Goal: Information Seeking & Learning: Learn about a topic

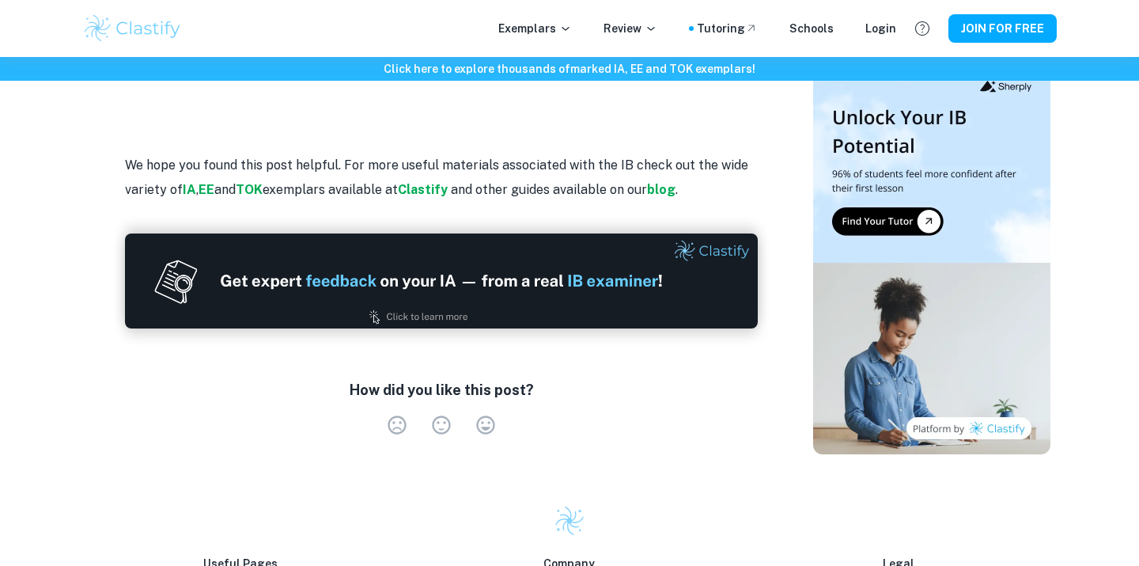
scroll to position [3112, 0]
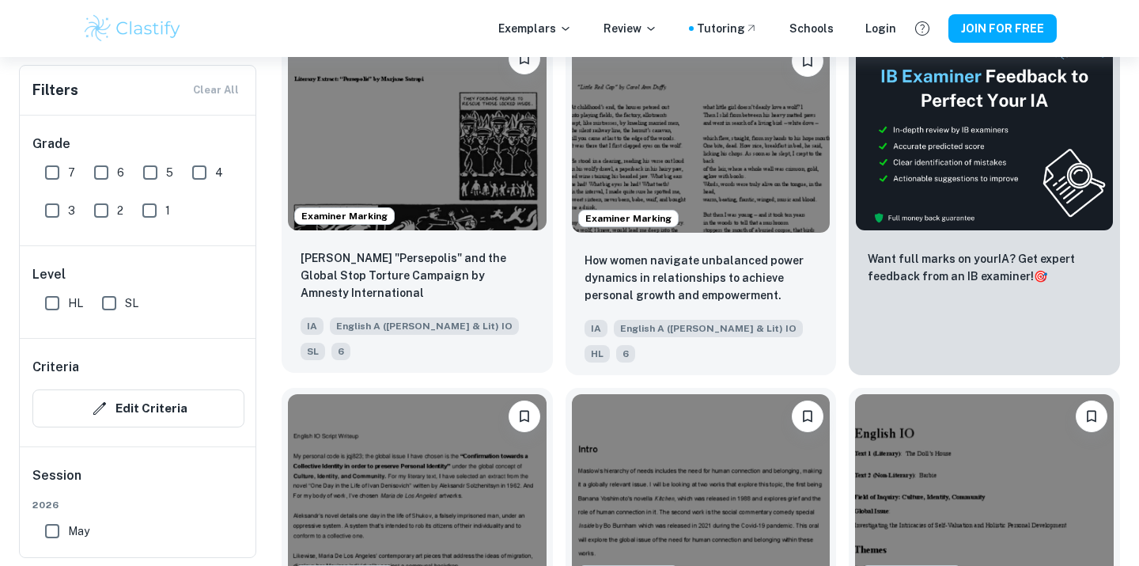
scroll to position [383, 0]
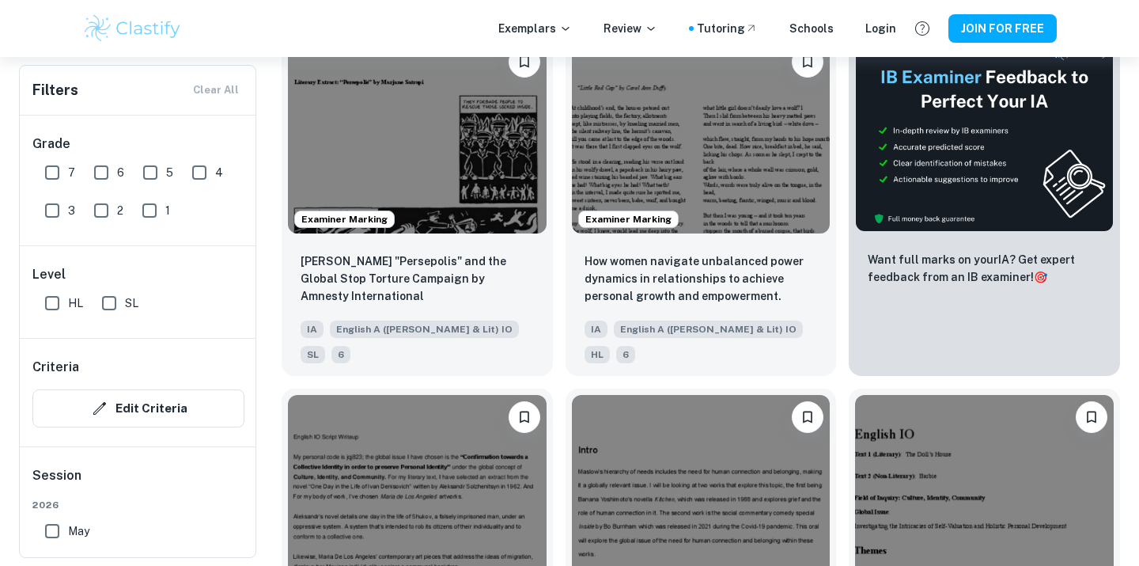
click at [559, 341] on div "Examiner Marking How women navigate unbalanced power dynamics in relationships …" at bounding box center [695, 198] width 284 height 355
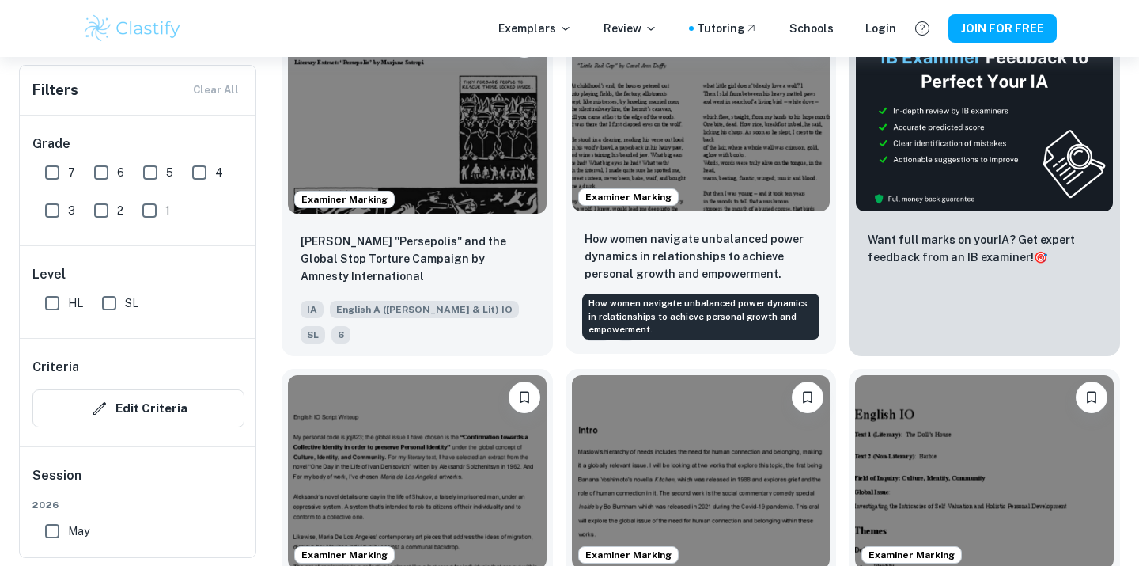
scroll to position [415, 0]
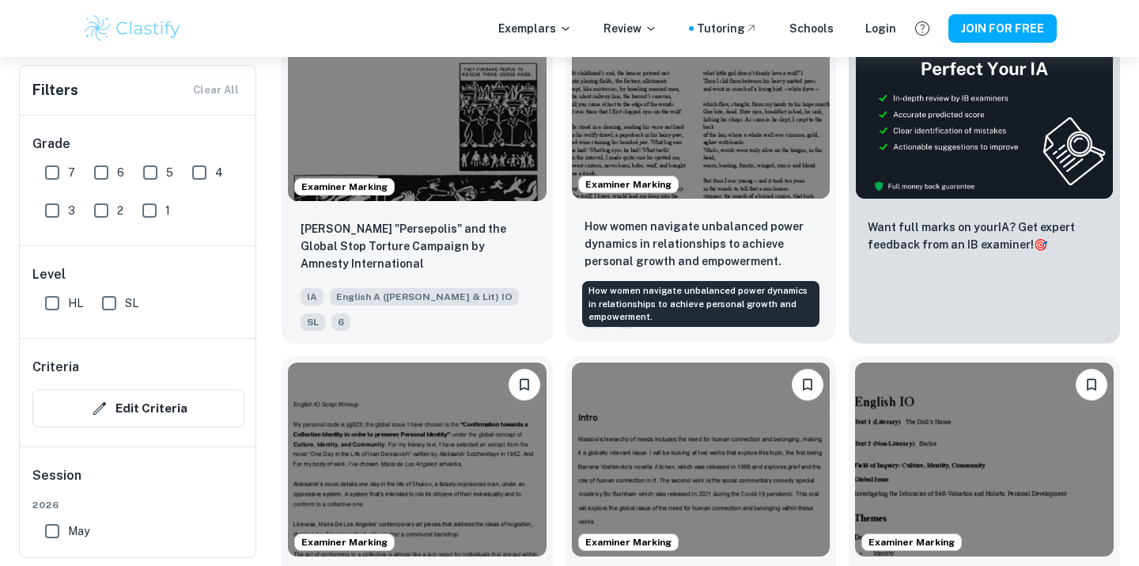
click at [738, 242] on p "How women navigate unbalanced power dynamics in relationships to achieve person…" at bounding box center [700, 244] width 233 height 52
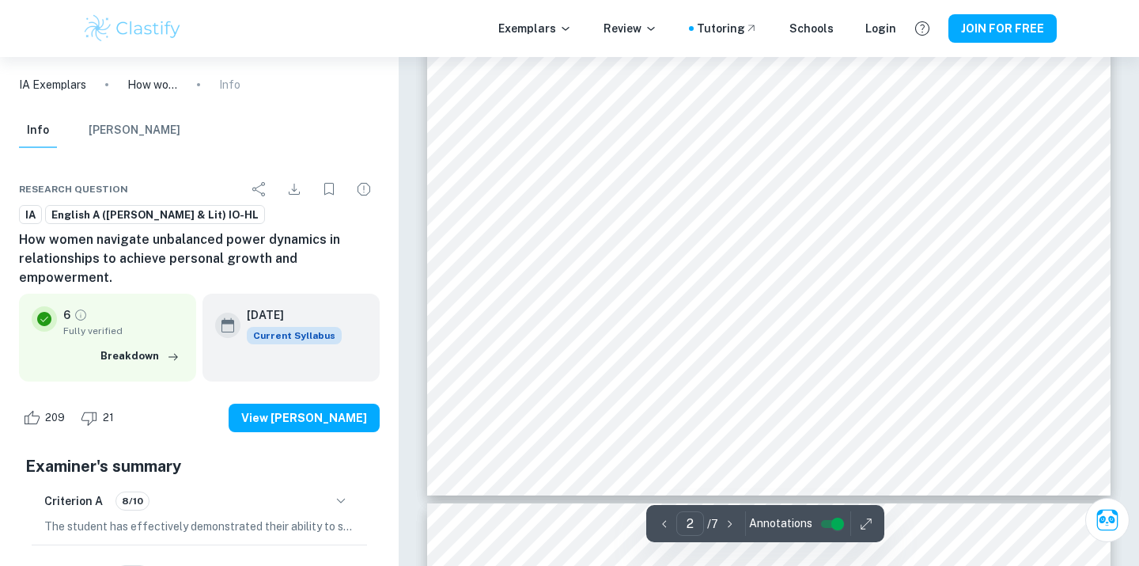
scroll to position [938, 0]
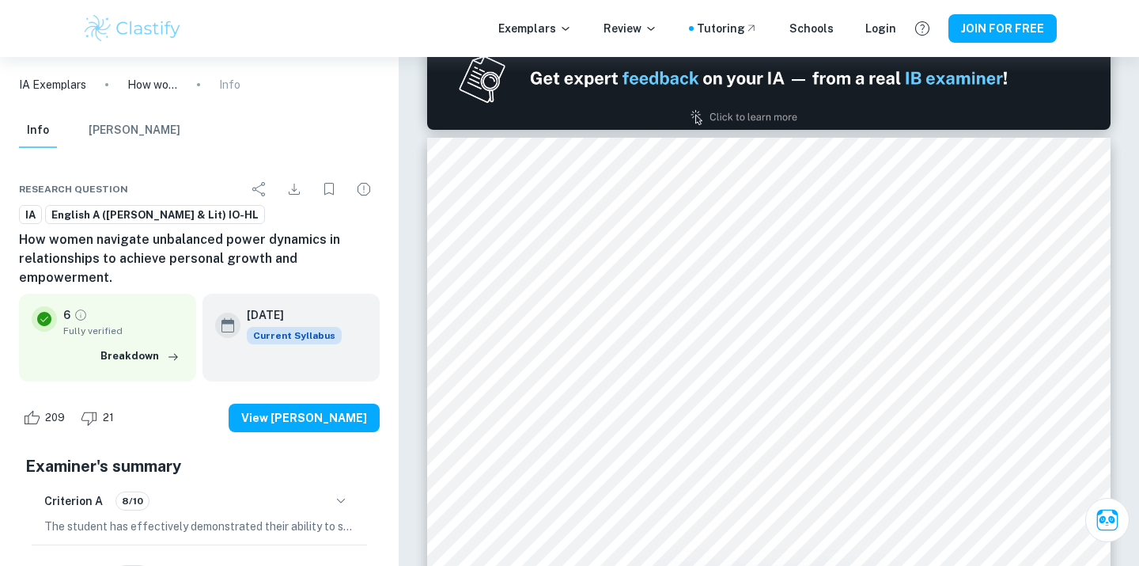
type input "1"
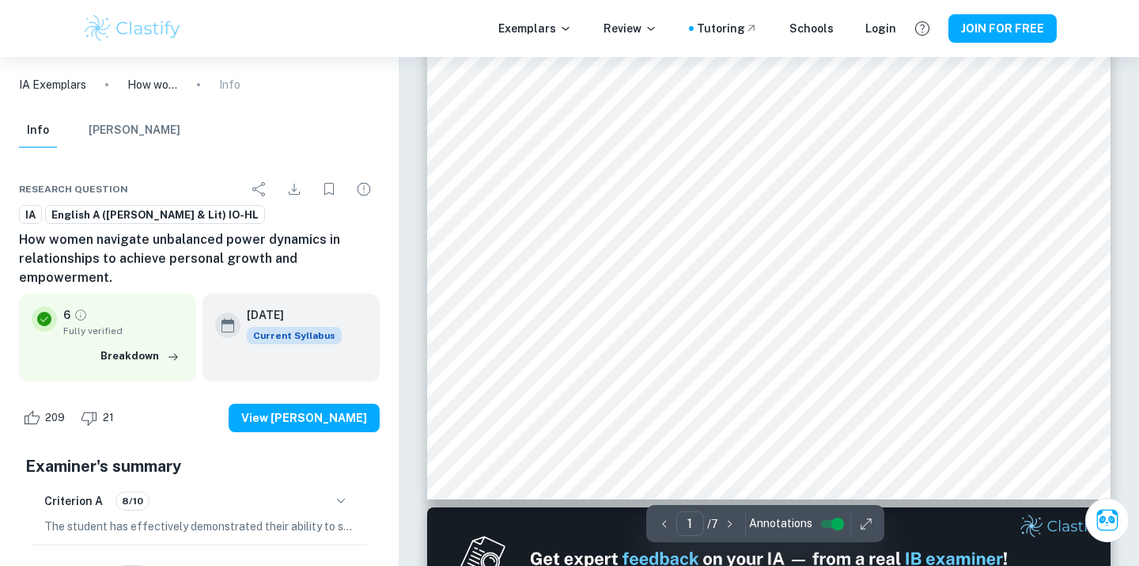
scroll to position [0, 0]
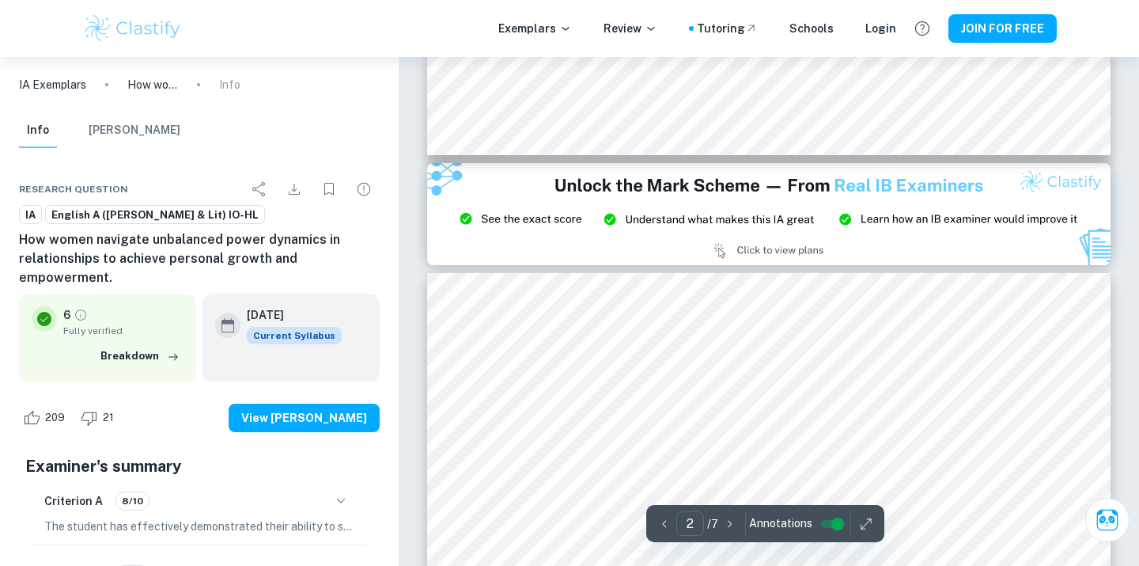
type input "3"
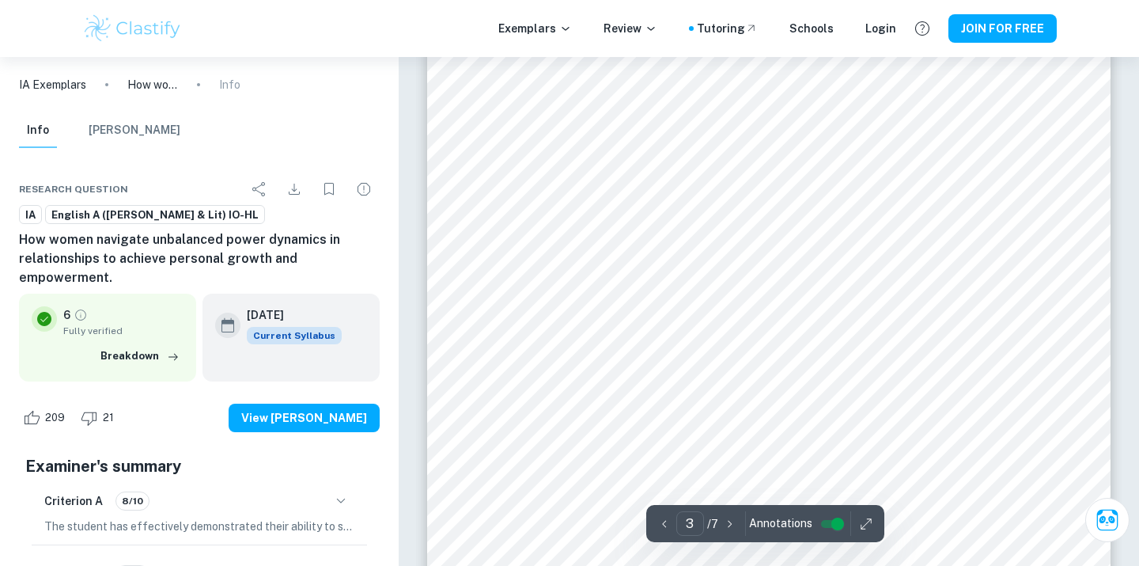
scroll to position [2283, 0]
